Goal: Information Seeking & Learning: Learn about a topic

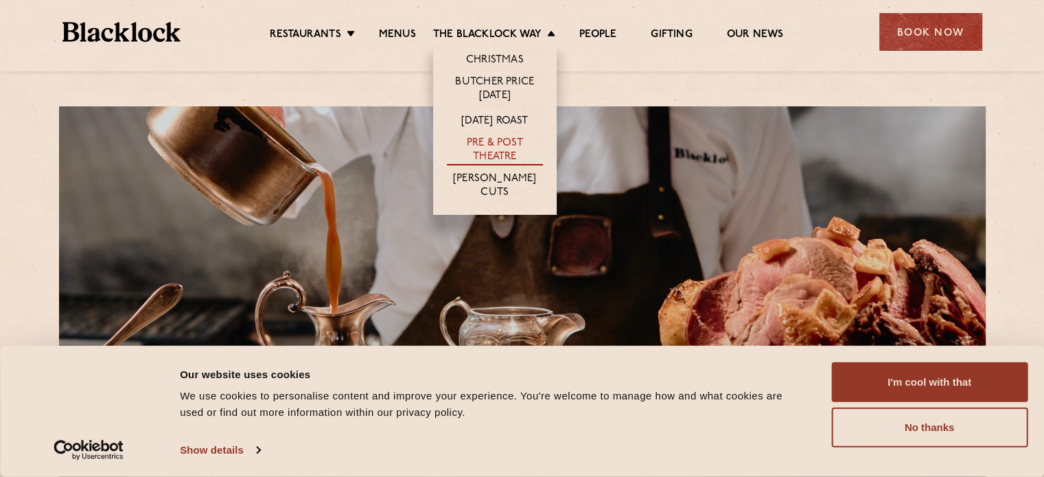
click at [507, 148] on link "Pre & Post Theatre" at bounding box center [495, 151] width 96 height 29
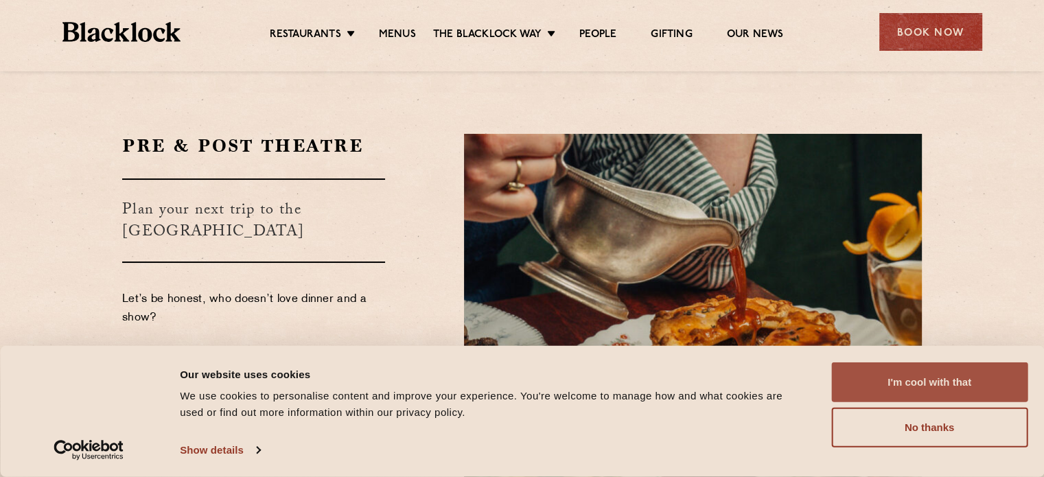
click at [893, 376] on button "I'm cool with that" at bounding box center [929, 383] width 196 height 40
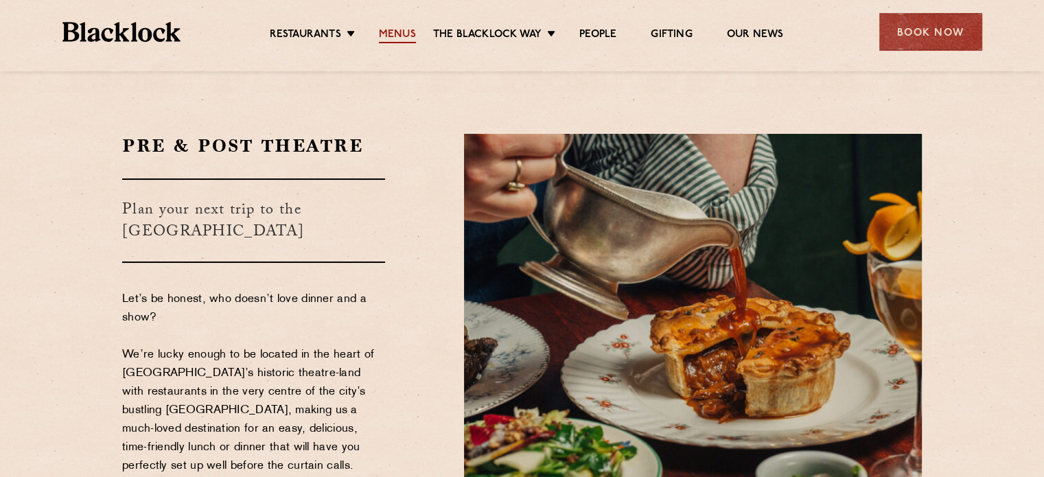
click at [383, 34] on link "Menus" at bounding box center [397, 35] width 37 height 15
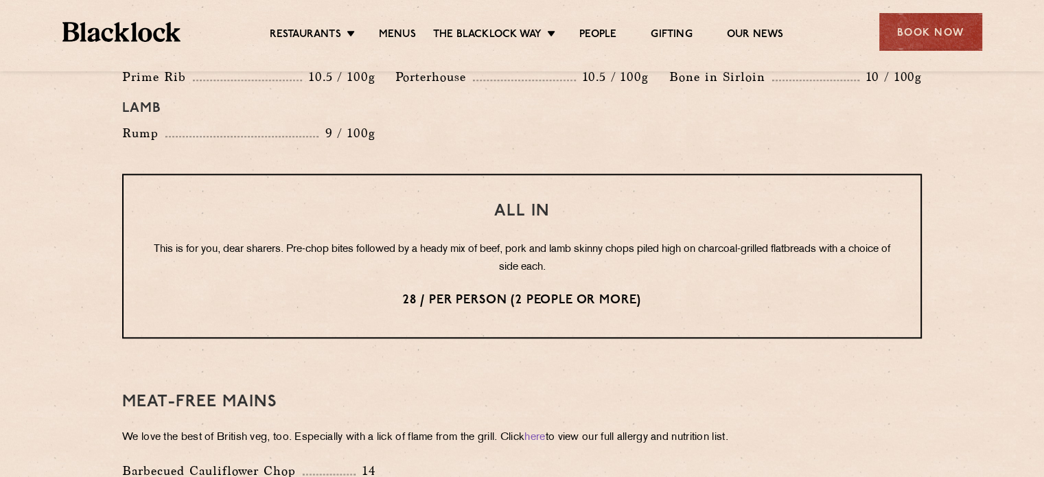
scroll to position [1648, 0]
click at [373, 240] on p "This is for you, dear sharers. Pre-chop bites followed by a heady mix of beef, …" at bounding box center [522, 258] width 742 height 36
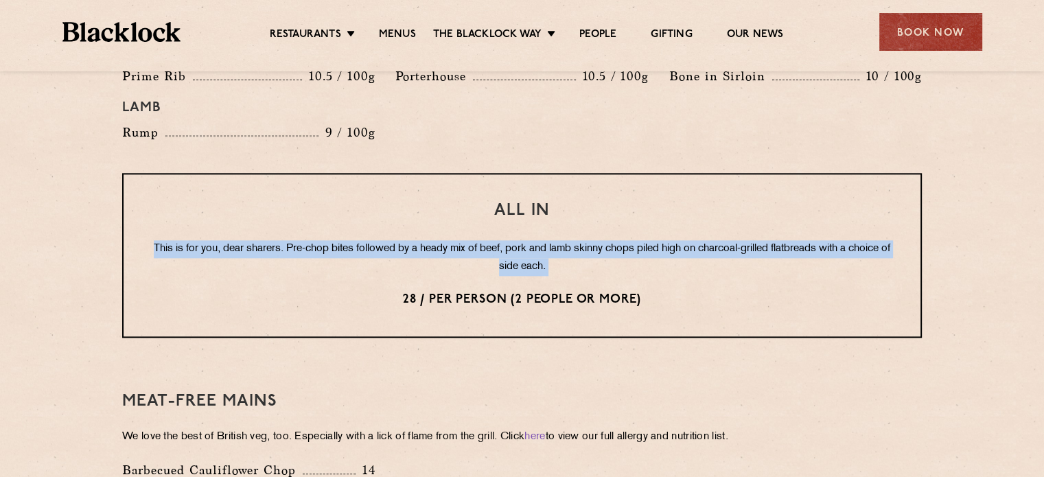
click at [373, 240] on p "This is for you, dear sharers. Pre-chop bites followed by a heady mix of beef, …" at bounding box center [522, 258] width 742 height 36
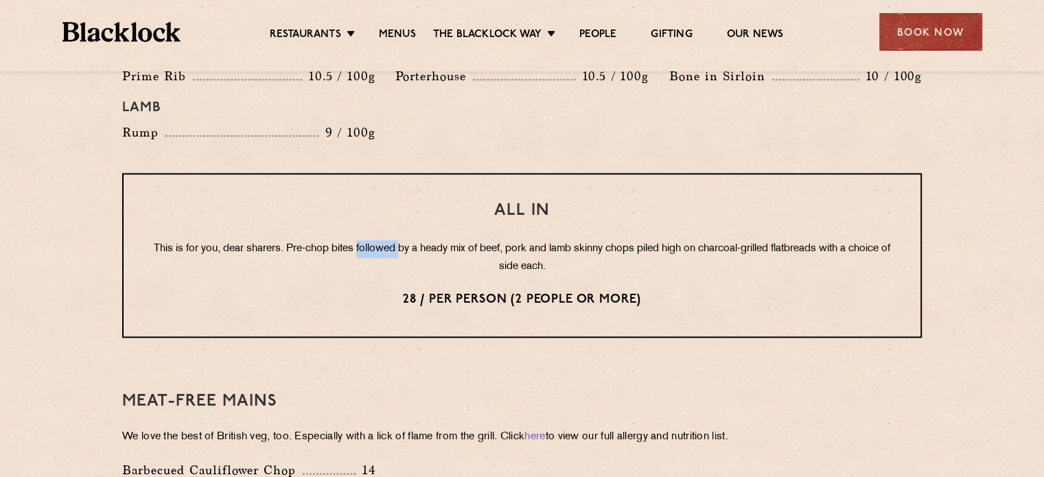
click at [373, 240] on p "This is for you, dear sharers. Pre-chop bites followed by a heady mix of beef, …" at bounding box center [522, 258] width 742 height 36
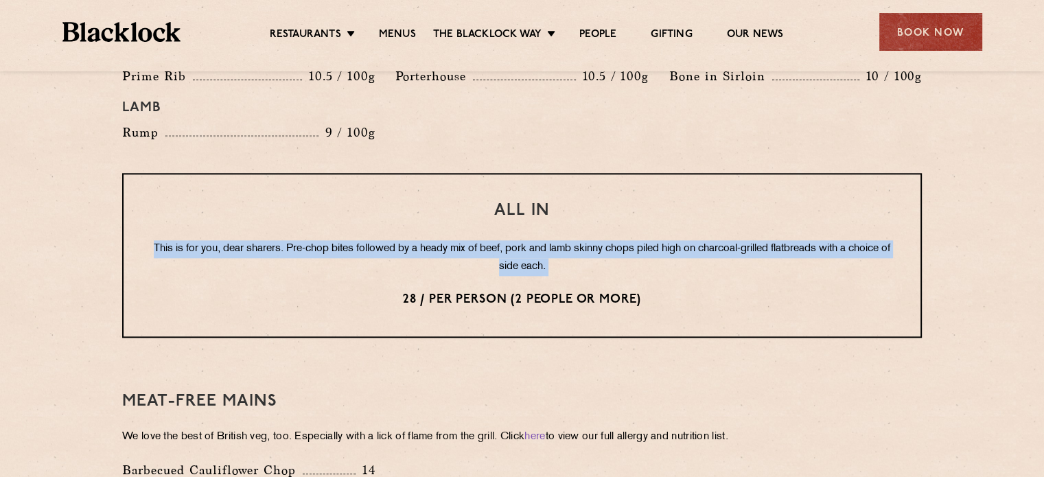
click at [373, 240] on p "This is for you, dear sharers. Pre-chop bites followed by a heady mix of beef, …" at bounding box center [522, 258] width 742 height 36
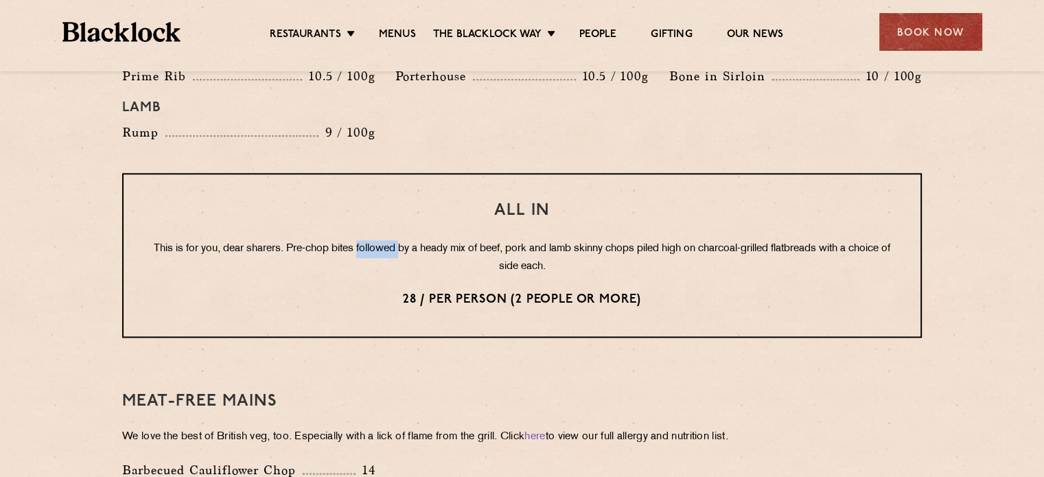
click at [373, 240] on p "This is for you, dear sharers. Pre-chop bites followed by a heady mix of beef, …" at bounding box center [522, 258] width 742 height 36
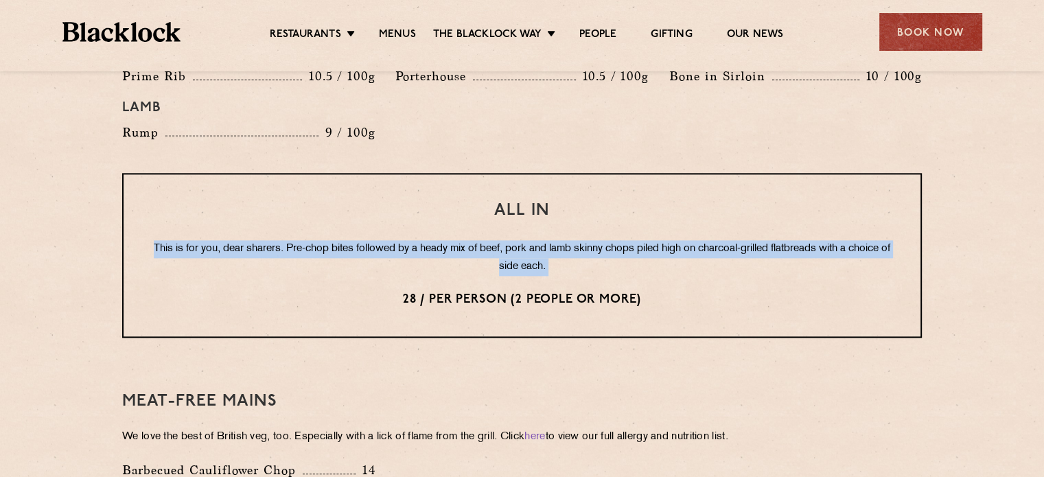
click at [373, 240] on p "This is for you, dear sharers. Pre-chop bites followed by a heady mix of beef, …" at bounding box center [522, 258] width 742 height 36
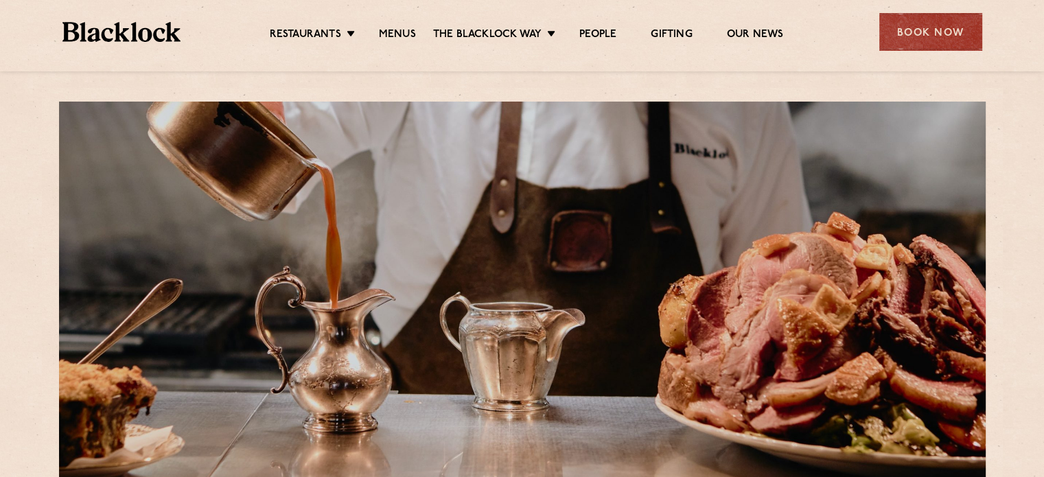
scroll to position [0, 0]
